Goal: Task Accomplishment & Management: Use online tool/utility

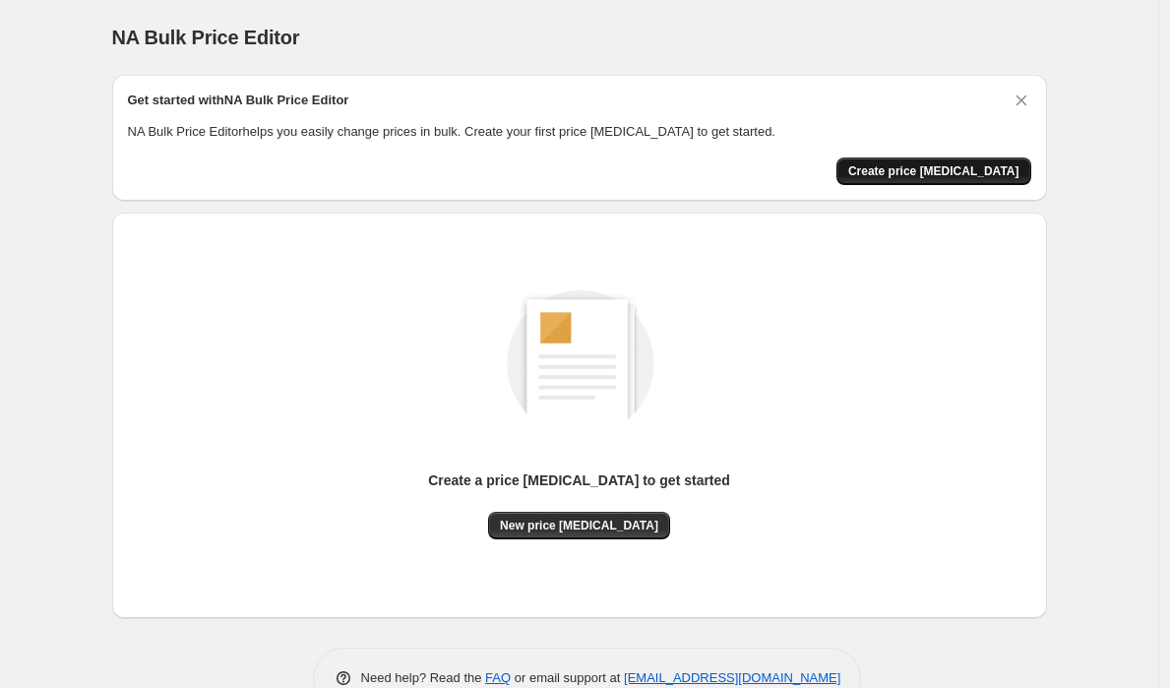
click at [966, 162] on button "Create price change job" at bounding box center [934, 171] width 195 height 28
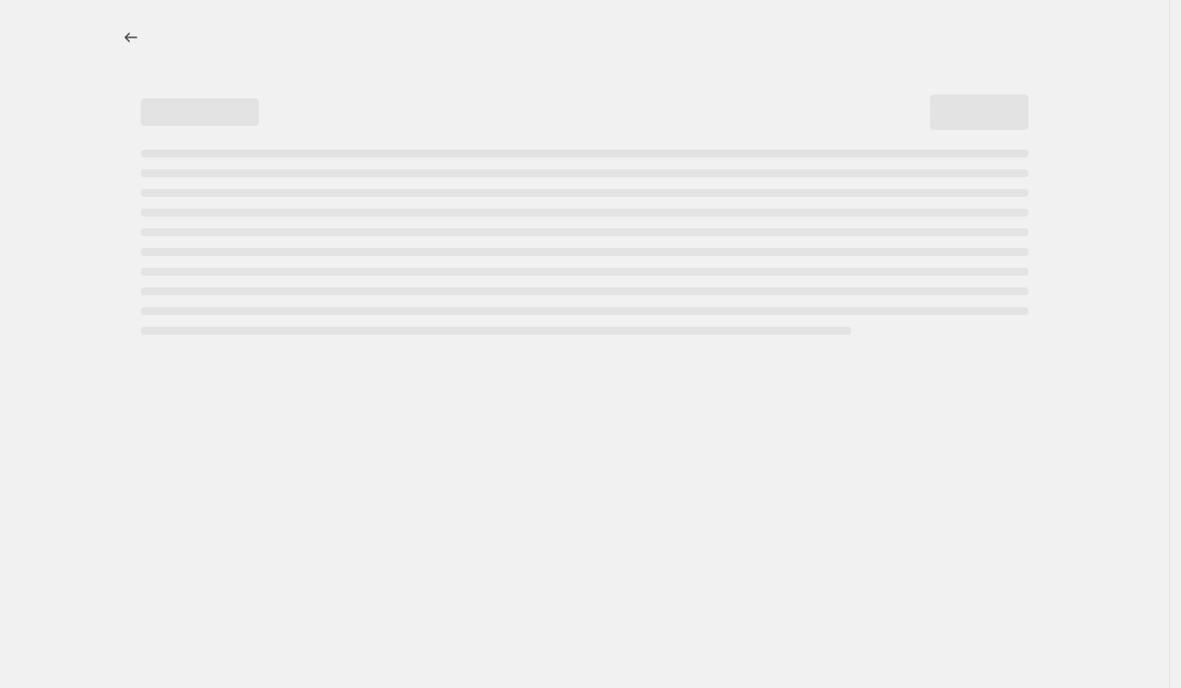
select select "percentage"
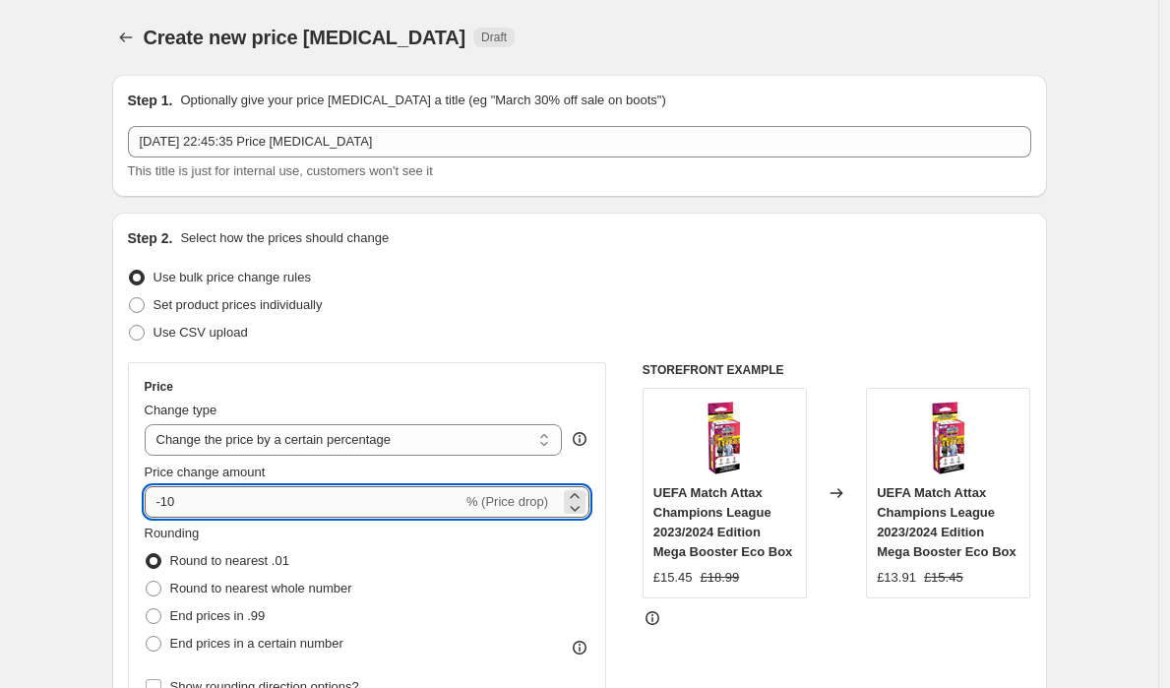
click at [332, 507] on input "-10" at bounding box center [304, 501] width 318 height 31
type input "-1"
type input "-3"
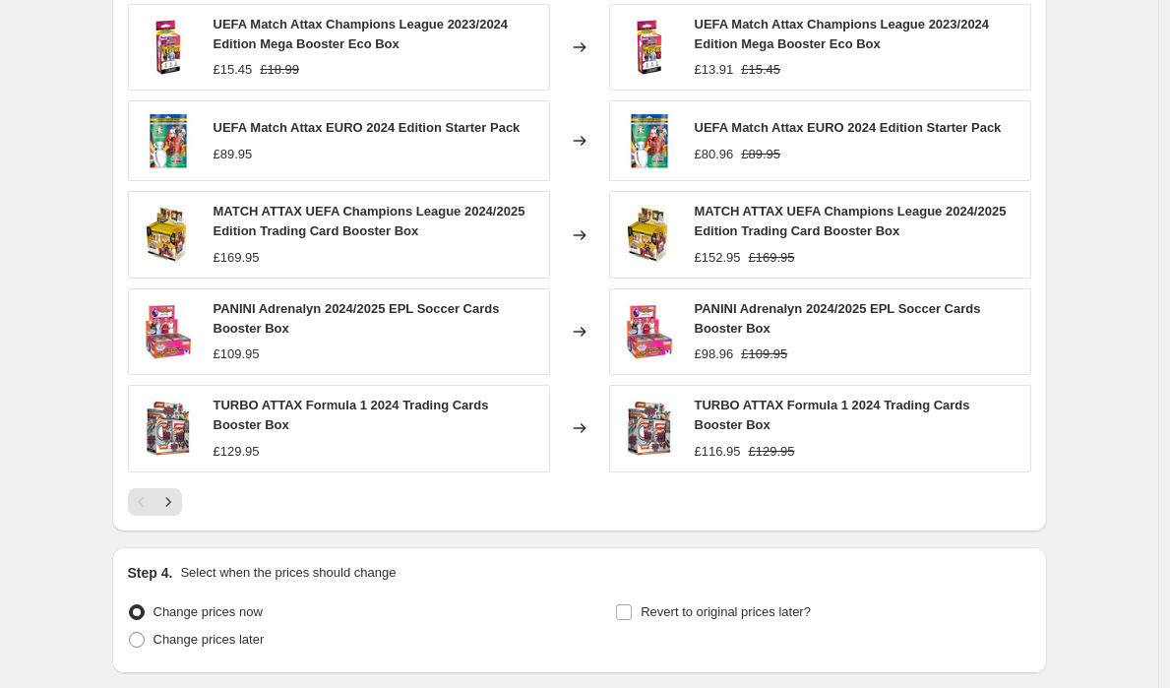
scroll to position [1305, 0]
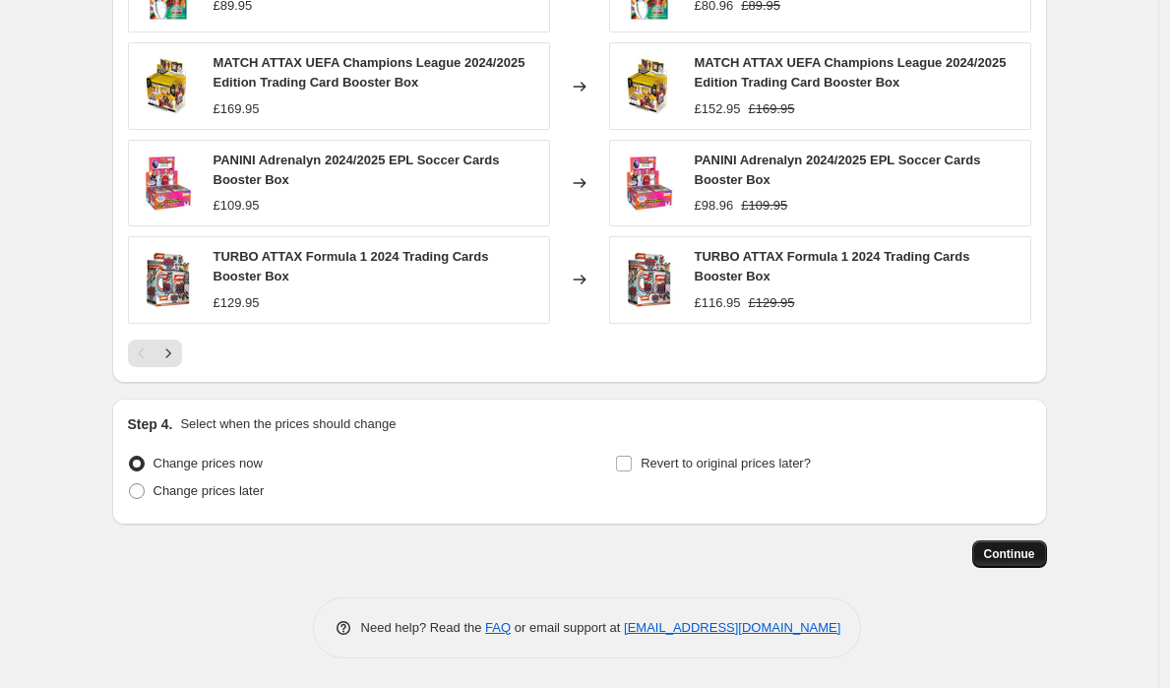
type input "-25"
click at [989, 554] on span "Continue" at bounding box center [1009, 554] width 51 height 16
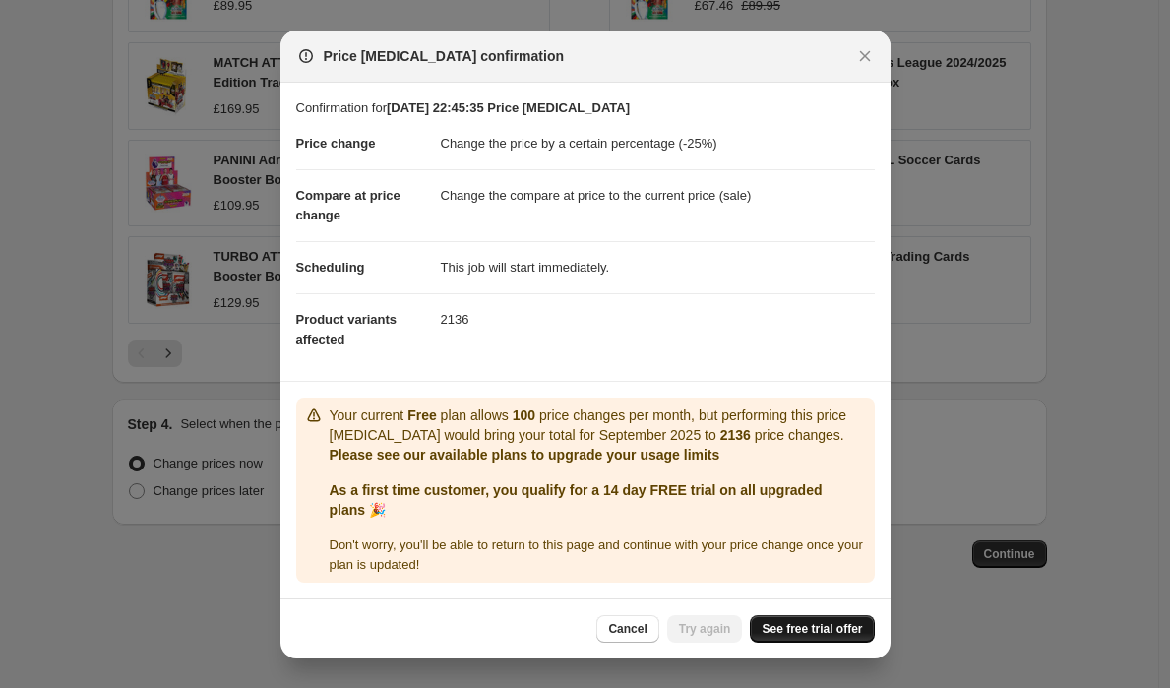
click at [841, 635] on span "See free trial offer" at bounding box center [812, 629] width 100 height 16
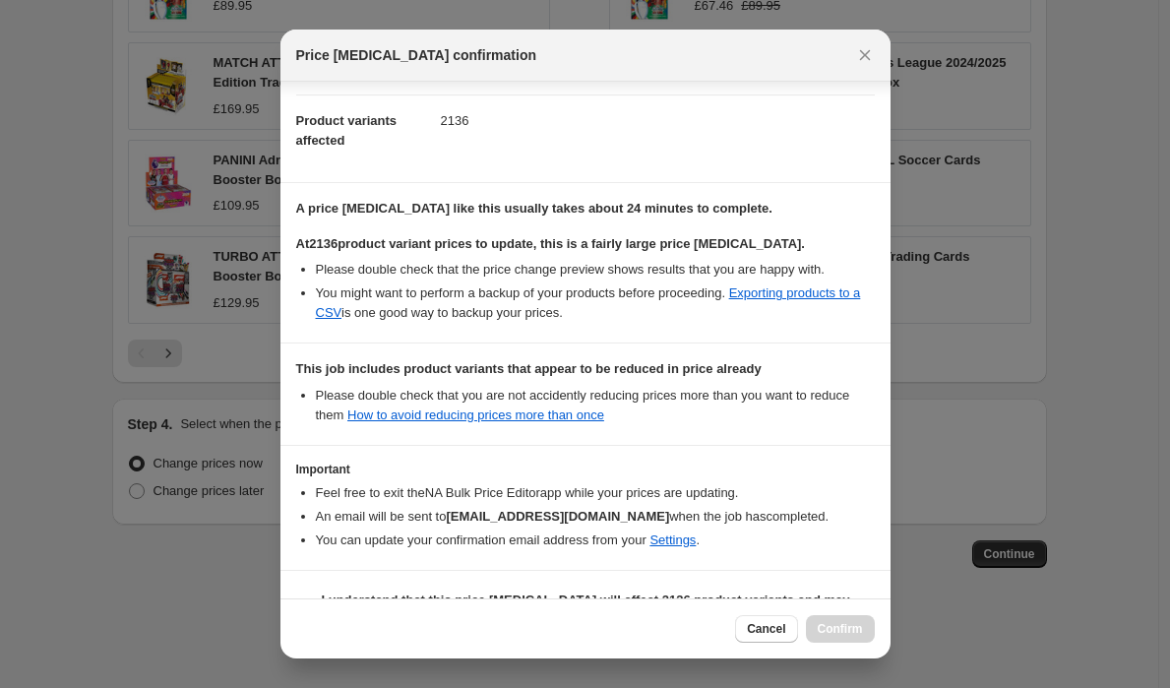
scroll to position [249, 0]
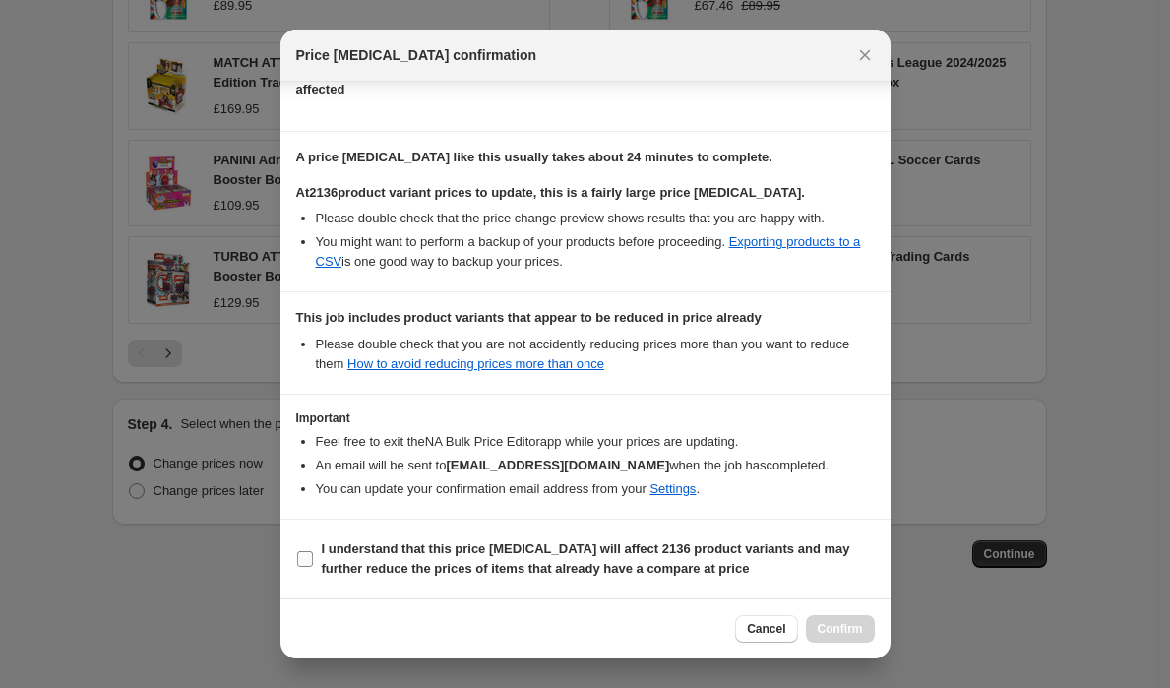
click at [542, 571] on b "I understand that this price change job will affect 2136 product variants and m…" at bounding box center [586, 558] width 529 height 34
click at [313, 567] on input "I understand that this price change job will affect 2136 product variants and m…" at bounding box center [305, 559] width 16 height 16
checkbox input "true"
click at [831, 632] on span "Confirm" at bounding box center [840, 629] width 45 height 16
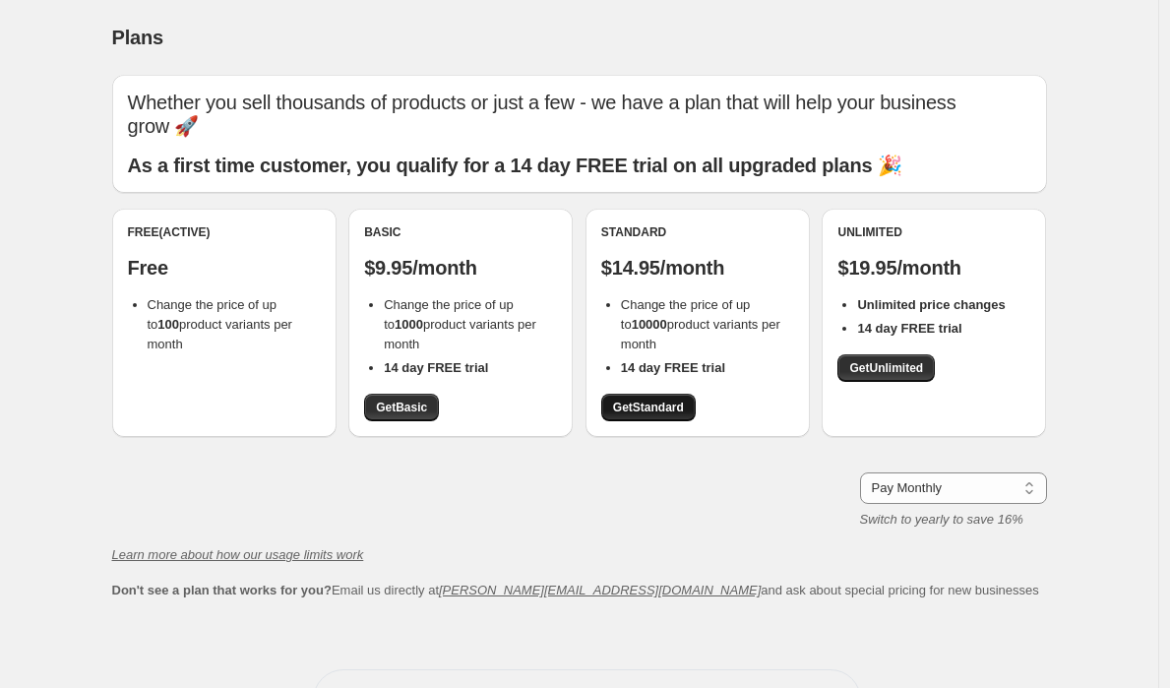
click at [644, 400] on span "Get Standard" at bounding box center [648, 408] width 71 height 16
